Goal: Navigation & Orientation: Find specific page/section

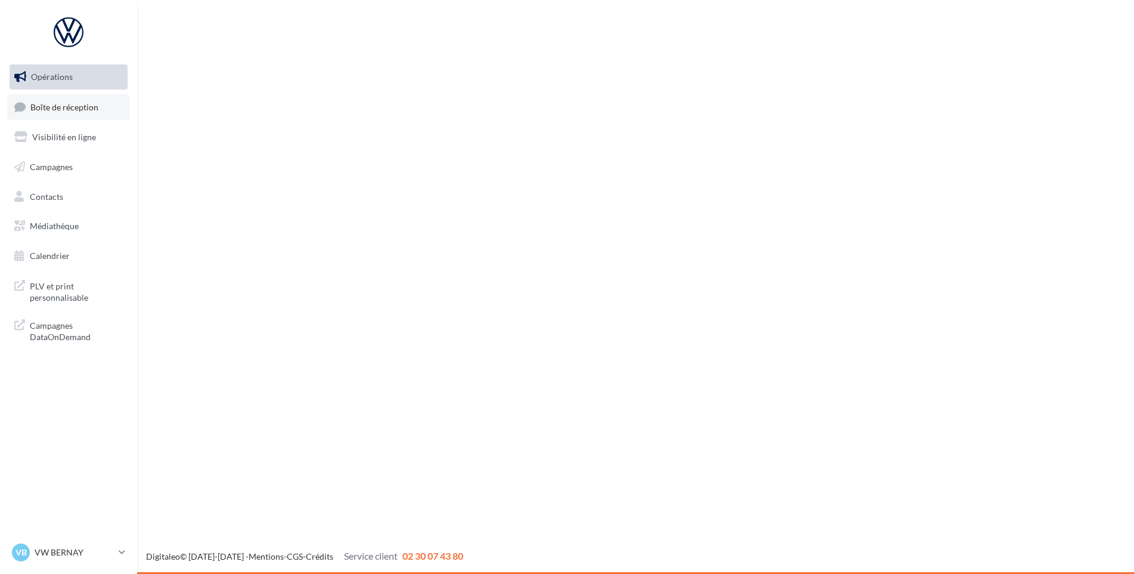
click at [49, 112] on link "Boîte de réception" at bounding box center [68, 107] width 123 height 26
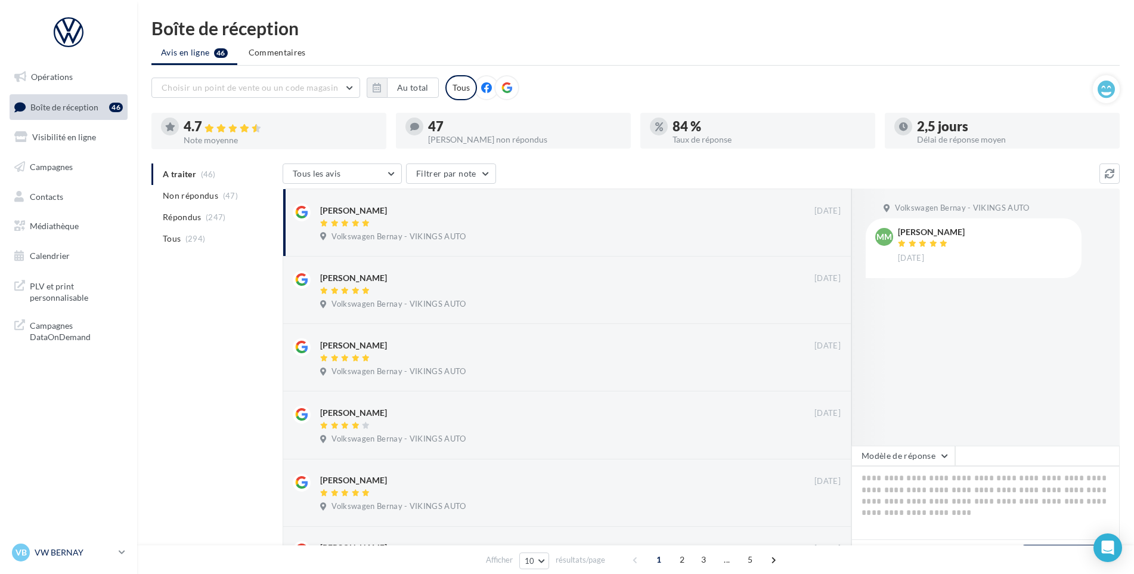
click at [48, 548] on p "VW BERNAY" at bounding box center [74, 552] width 79 height 12
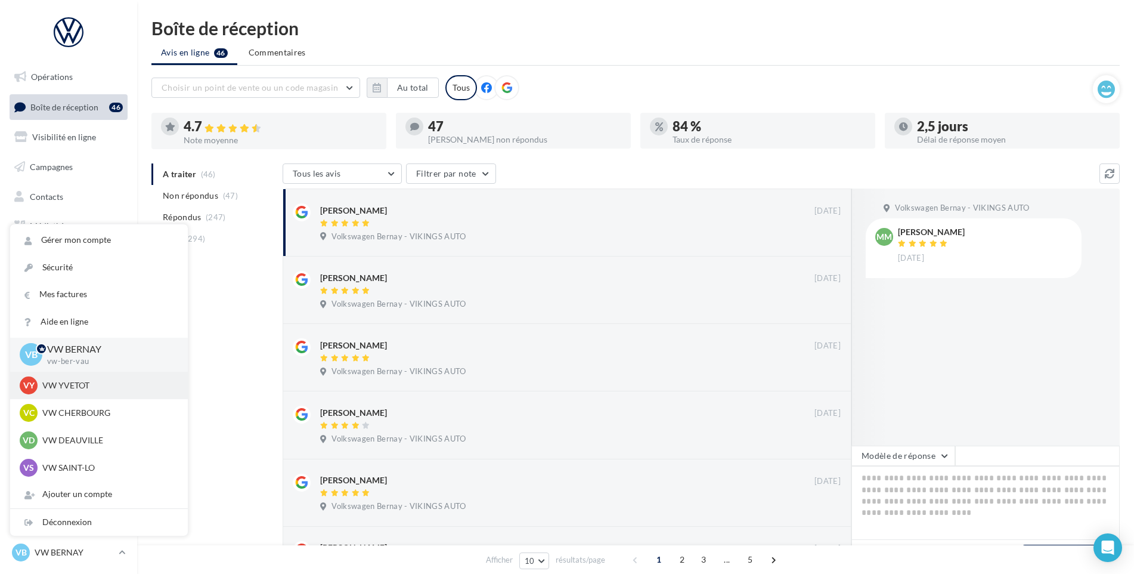
click at [93, 391] on div "VY VW YVETOT vw-yve-vau" at bounding box center [99, 385] width 159 height 18
